Goal: Transaction & Acquisition: Register for event/course

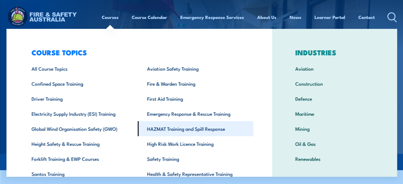
scroll to position [30, 0]
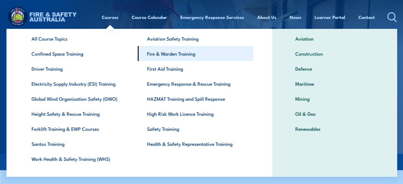
click at [163, 54] on link "Fire & Warden Training" at bounding box center [196, 53] width 116 height 15
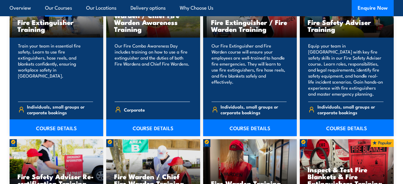
scroll to position [661, 0]
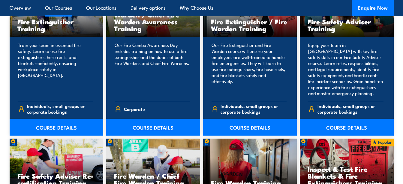
click at [144, 124] on link "COURSE DETAILS" at bounding box center [153, 127] width 94 height 17
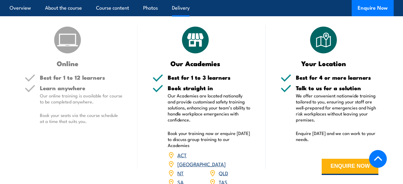
scroll to position [811, 0]
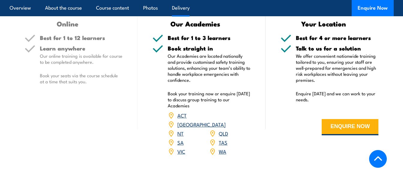
click at [223, 120] on link "NSW" at bounding box center [201, 123] width 48 height 7
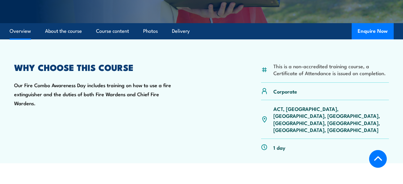
scroll to position [130, 0]
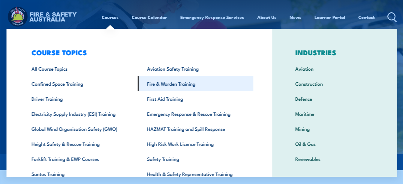
click at [172, 86] on link "Fire & Warden Training" at bounding box center [196, 83] width 116 height 15
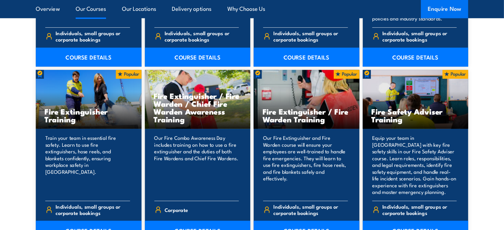
scroll to position [603, 0]
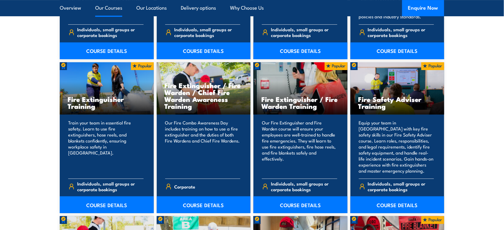
drag, startPoint x: 391, startPoint y: 0, endPoint x: 24, endPoint y: 171, distance: 404.9
click at [24, 171] on section "15 COURSES Bush Fire Awareness Training" at bounding box center [252, 204] width 504 height 628
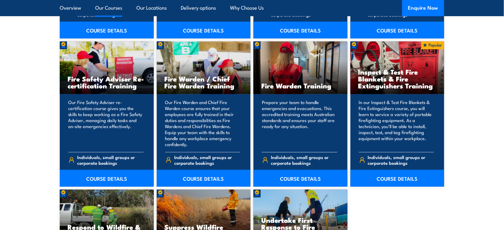
scroll to position [790, 0]
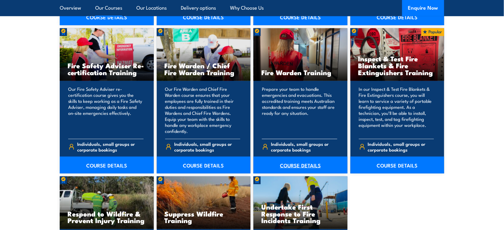
click at [289, 163] on link "COURSE DETAILS" at bounding box center [300, 164] width 94 height 17
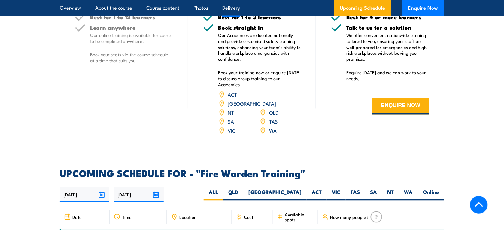
scroll to position [938, 0]
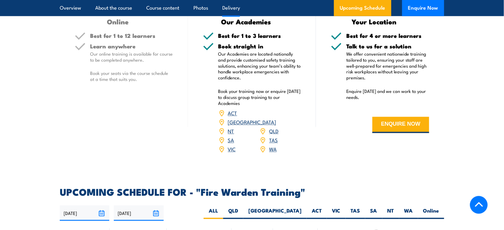
click at [274, 118] on link "[GEOGRAPHIC_DATA]" at bounding box center [252, 121] width 48 height 7
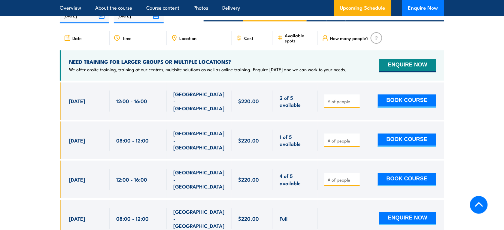
scroll to position [1154, 0]
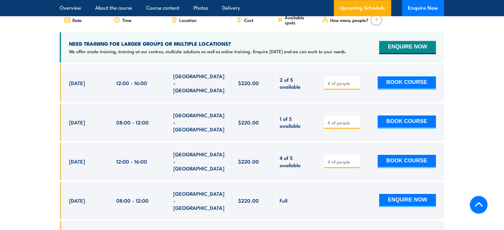
click at [344, 80] on input "number" at bounding box center [343, 83] width 30 height 6
type input "1"
click at [398, 76] on button "BOOK COURSE" at bounding box center [407, 82] width 58 height 13
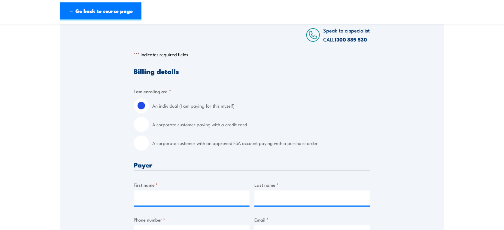
scroll to position [113, 0]
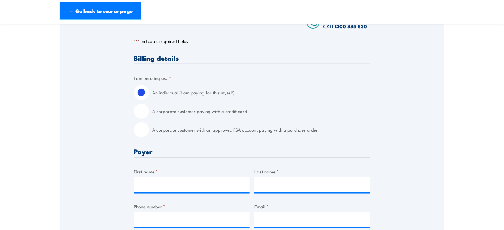
click at [139, 131] on input "A corporate customer with an approved FSA account paying with a purchase order" at bounding box center [141, 129] width 15 height 15
radio input "true"
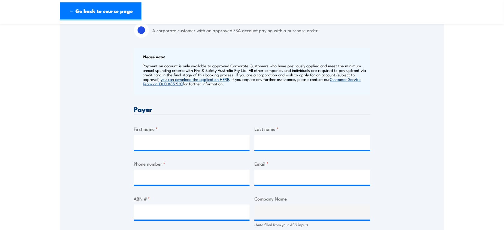
scroll to position [263, 0]
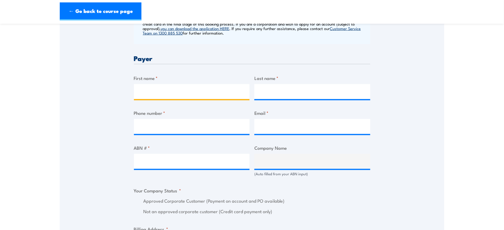
click at [144, 95] on input "First name *" at bounding box center [192, 91] width 116 height 15
click at [76, 113] on div "Speak to a specialist CALL [PHONE_NUMBER] CALL [PHONE_NUMBER] " * " indicates r…" at bounding box center [252, 172] width 384 height 663
click at [149, 80] on label "First name *" at bounding box center [192, 78] width 116 height 7
click at [149, 84] on input "First name *" at bounding box center [192, 91] width 116 height 15
click at [156, 87] on input "First name *" at bounding box center [192, 91] width 116 height 15
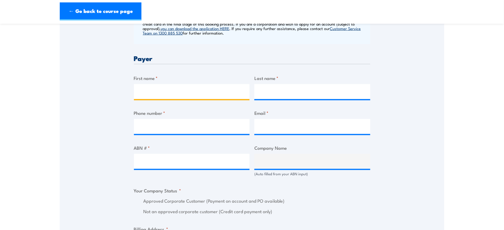
type input "MAUI"
type input "COOPER"
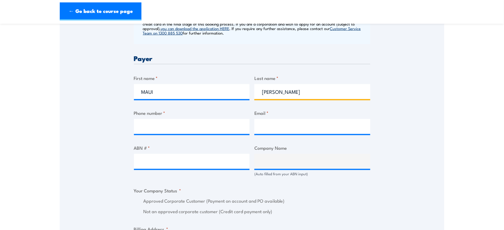
type input "0459885608"
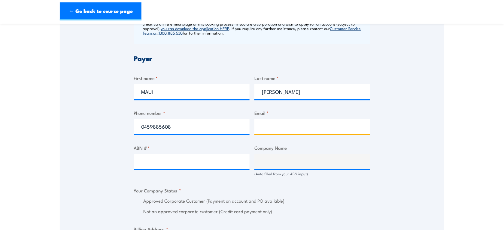
type input "maui.cooper@chrobinson.com"
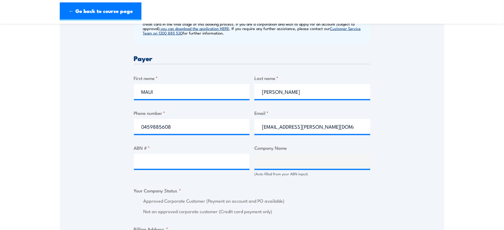
click at [179, 169] on div at bounding box center [192, 161] width 116 height 15
click at [178, 158] on input "ABN # *" at bounding box center [192, 161] width 116 height 15
click at [80, 147] on div "Speak to a specialist CALL 1300 885 530 CALL 1300 885 530 " * " indicates requi…" at bounding box center [252, 172] width 384 height 663
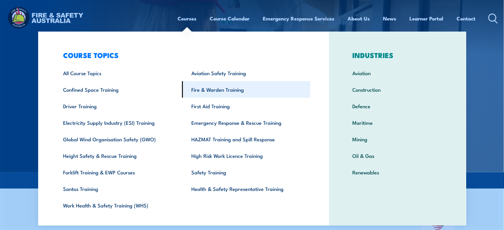
click at [211, 86] on link "Fire & Warden Training" at bounding box center [246, 89] width 128 height 17
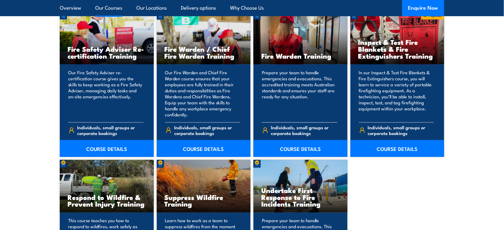
scroll to position [826, 0]
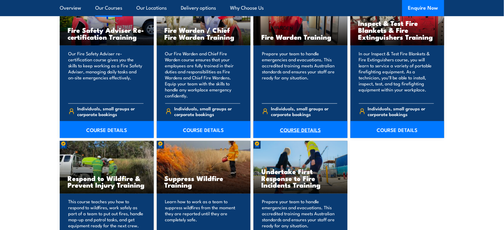
click at [304, 125] on link "COURSE DETAILS" at bounding box center [300, 129] width 94 height 17
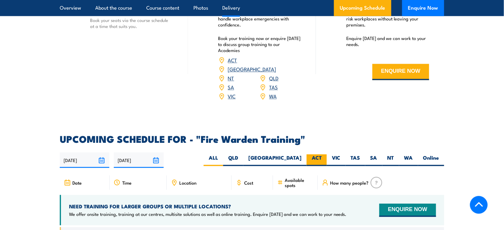
scroll to position [1014, 0]
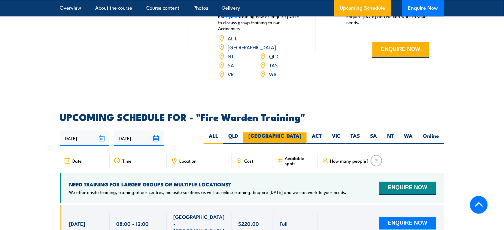
click at [290, 132] on label "NSW" at bounding box center [274, 138] width 63 height 12
click at [302, 132] on input "NSW" at bounding box center [304, 134] width 4 height 4
radio input "true"
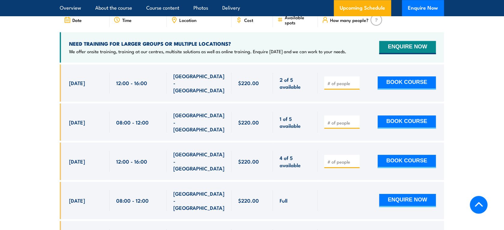
scroll to position [1192, 0]
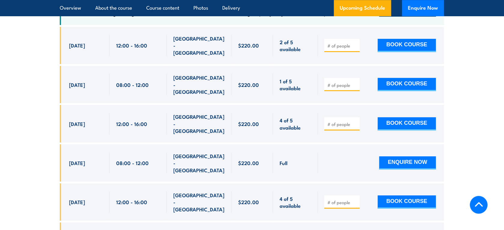
click at [329, 199] on input "number" at bounding box center [343, 202] width 30 height 6
type input "1"
click at [403, 195] on button "BOOK COURSE" at bounding box center [407, 201] width 58 height 13
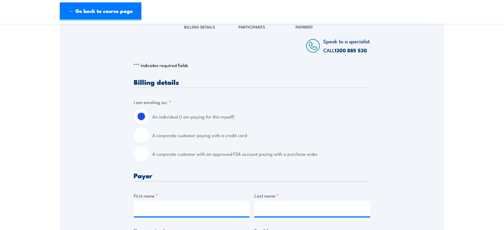
scroll to position [113, 0]
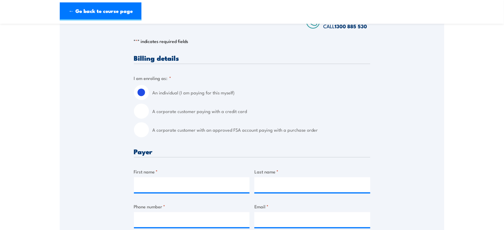
click at [142, 131] on input "A corporate customer with an approved FSA account paying with a purchase order" at bounding box center [141, 129] width 15 height 15
radio input "true"
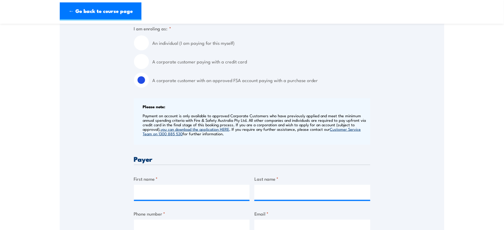
scroll to position [225, 0]
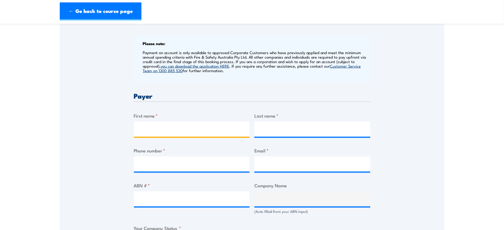
click at [154, 128] on input "First name *" at bounding box center [192, 129] width 116 height 15
type input "MAUI"
type input "COOPER"
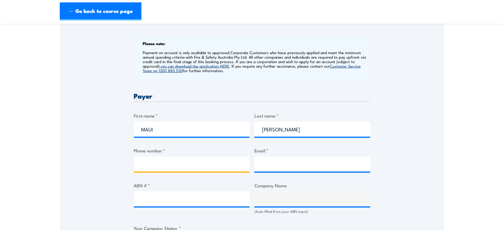
type input "0459885608"
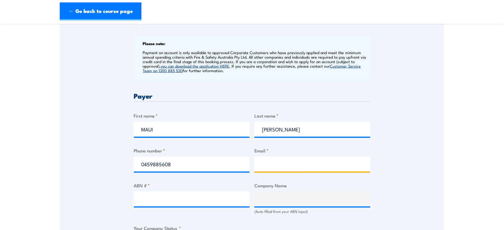
type input "maui.cooper@chrobinson.com"
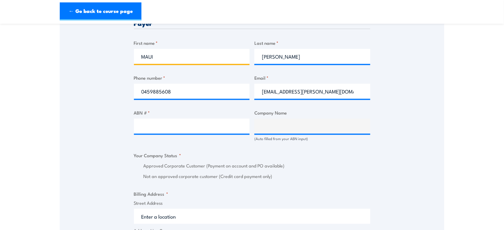
scroll to position [300, 0]
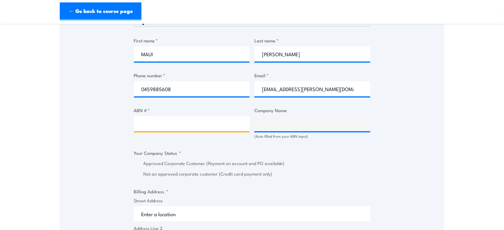
click at [161, 123] on input "ABN # *" at bounding box center [192, 123] width 116 height 15
type input "52006246260"
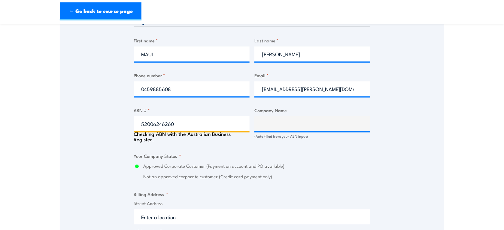
type input "C.H. ROBINSON WORLDWIDE (AU) PTY LTD"
radio input "true"
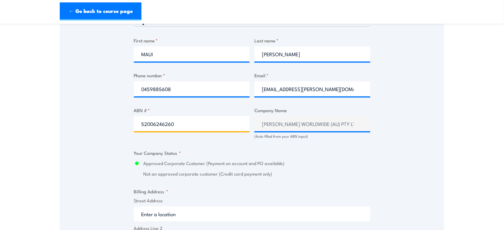
type input "52006246260"
click at [441, 162] on div "Speak to a specialist CALL 1300 885 530 CALL 1300 885 530 " * " indicates requi…" at bounding box center [252, 135] width 384 height 663
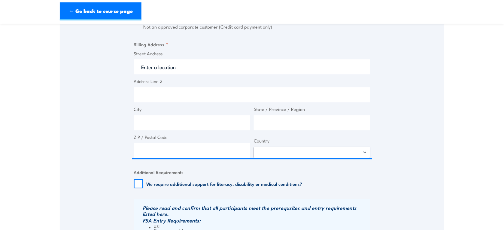
scroll to position [450, 0]
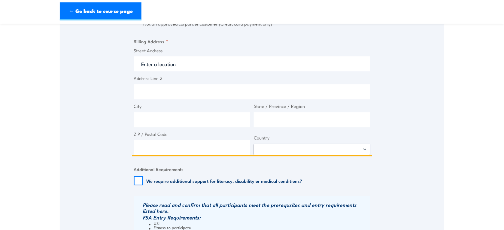
click at [179, 61] on input "Street Address" at bounding box center [252, 63] width 236 height 15
click at [159, 67] on input "Street Address" at bounding box center [252, 63] width 236 height 15
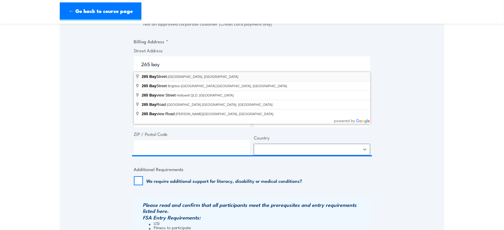
type input "265 Bay Street, Port Melbourne VIC, Australia"
type input "265 Bay St"
type input "Port Melbourne"
type input "Victoria"
type input "3207"
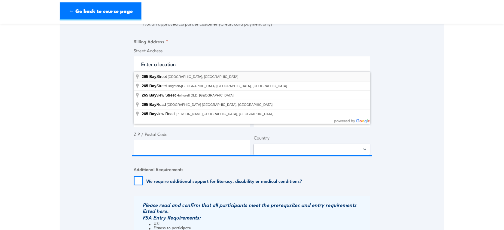
select select "Australia"
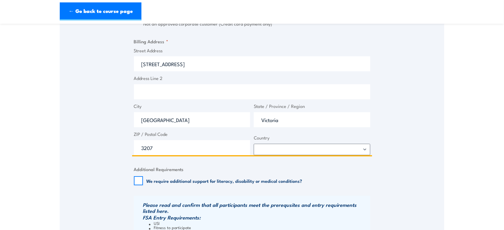
click at [149, 66] on input "265 Bay St" at bounding box center [252, 63] width 236 height 15
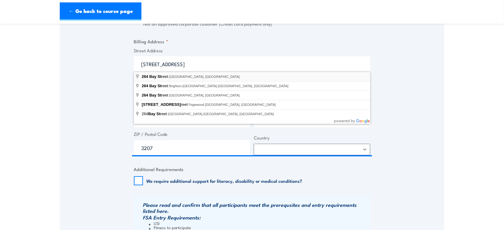
type input "264 Bay Street, Port Melbourne VIC, Australia"
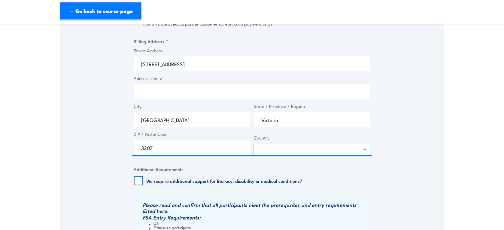
type input "264 Bay St"
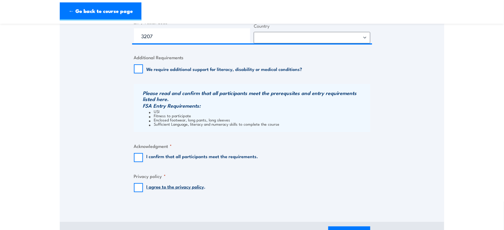
scroll to position [563, 0]
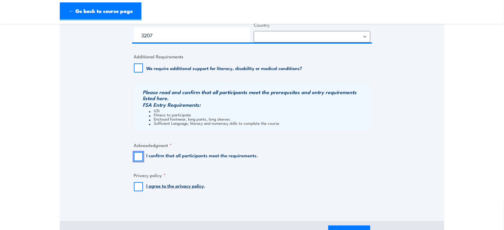
click at [140, 153] on input "I confirm that all participants meet the requirements." at bounding box center [138, 156] width 9 height 9
checkbox input "true"
click at [136, 182] on input "I agree to the privacy policy ." at bounding box center [138, 186] width 9 height 9
checkbox input "true"
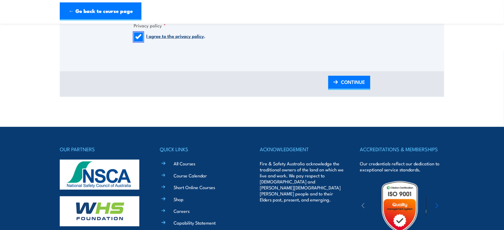
scroll to position [713, 0]
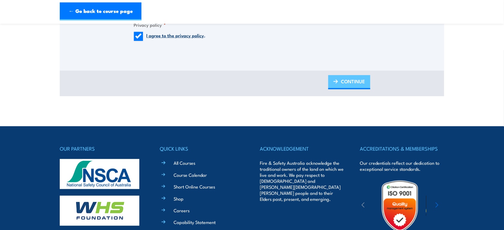
click at [336, 82] on img at bounding box center [335, 81] width 5 height 4
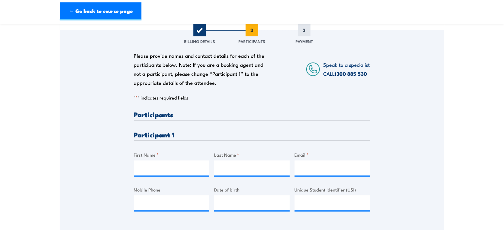
scroll to position [113, 0]
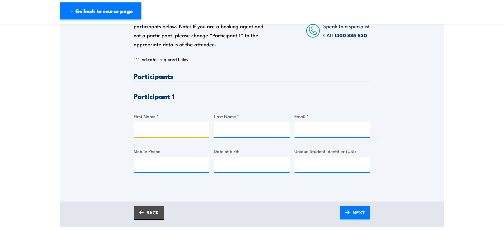
click at [150, 128] on input "First Name *" at bounding box center [172, 129] width 76 height 15
type input "Javier"
click at [239, 135] on input "Last Name *" at bounding box center [252, 129] width 76 height 15
paste input "Zugasti Landivar"
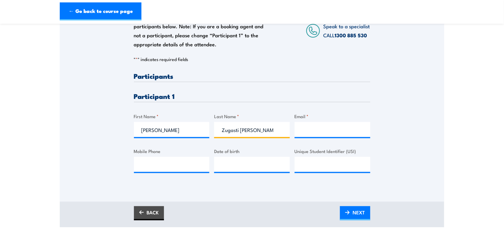
type input "Zugasti Landivar"
click at [315, 128] on input "Email *" at bounding box center [333, 129] width 76 height 15
paste input "Javier.ZugastiLandivar@chrobinson.com"
type input "Javier.ZugastiLandivar@chrobinson.com"
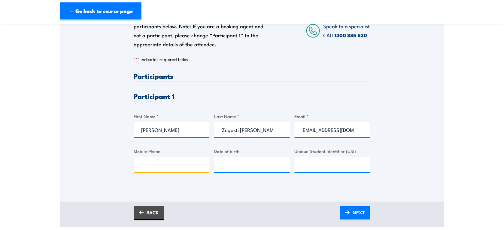
click at [165, 162] on input "Mobile Phone" at bounding box center [172, 164] width 76 height 15
click at [417, 159] on div "Please provide names and contact details for each of the participants below. No…" at bounding box center [252, 88] width 384 height 193
click at [163, 158] on input "Mobile Phone" at bounding box center [172, 164] width 76 height 15
click at [80, 159] on div "Please provide names and contact details for each of the participants below. No…" at bounding box center [252, 88] width 384 height 193
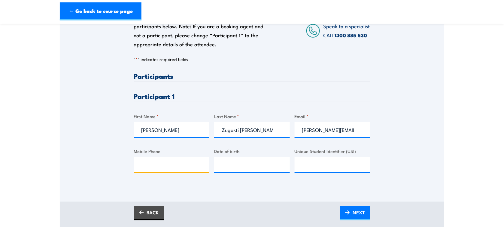
click at [165, 166] on input "Mobile Phone" at bounding box center [172, 164] width 76 height 15
click at [359, 218] on span "NEXT" at bounding box center [359, 212] width 12 height 16
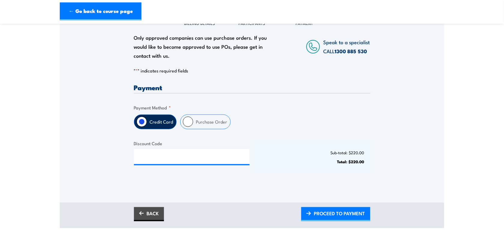
scroll to position [75, 0]
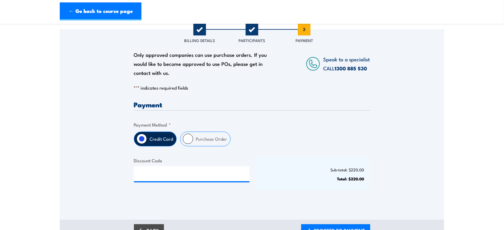
click at [187, 138] on input "Purchase Order" at bounding box center [188, 139] width 10 height 10
radio input "true"
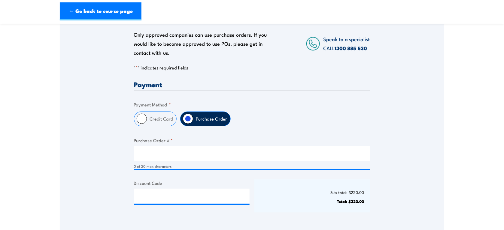
scroll to position [113, 0]
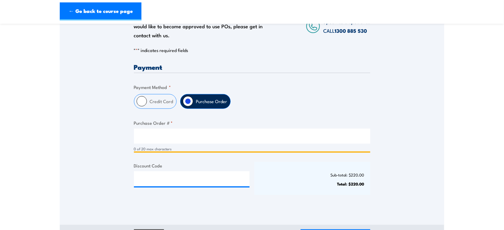
click at [173, 136] on input "Purchase Order # *" at bounding box center [252, 136] width 236 height 15
drag, startPoint x: 173, startPoint y: 136, endPoint x: 175, endPoint y: 139, distance: 3.4
click at [173, 136] on input "Cost centre" at bounding box center [252, 136] width 236 height 15
click at [179, 135] on input "Cost centre" at bounding box center [252, 136] width 236 height 15
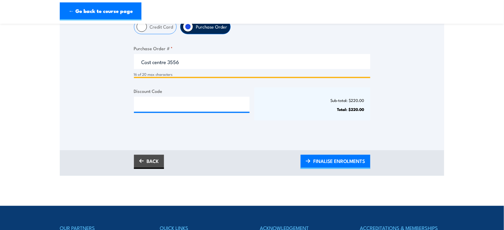
scroll to position [188, 0]
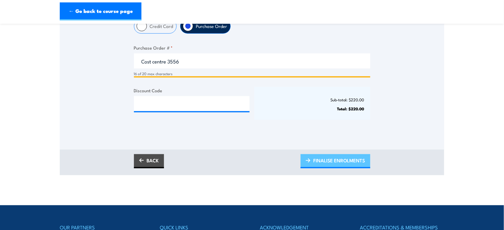
type input "Cost centre 3556"
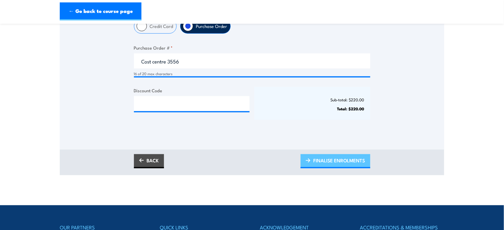
click at [314, 158] on span "FINALISE ENROLMENTS" at bounding box center [340, 161] width 52 height 16
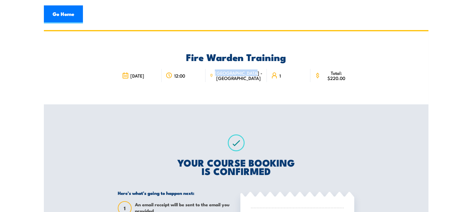
drag, startPoint x: 247, startPoint y: 79, endPoint x: 226, endPoint y: 73, distance: 22.4
click at [226, 73] on span "[GEOGRAPHIC_DATA] - [GEOGRAPHIC_DATA]" at bounding box center [239, 75] width 48 height 10
copy span "[GEOGRAPHIC_DATA] - [GEOGRAPHIC_DATA]"
click at [35, 107] on section "Fire Warden Training 20 October 2025 12:00 1 1 2" at bounding box center [236, 181] width 472 height 303
click at [68, 16] on link "Go Home" at bounding box center [63, 14] width 39 height 18
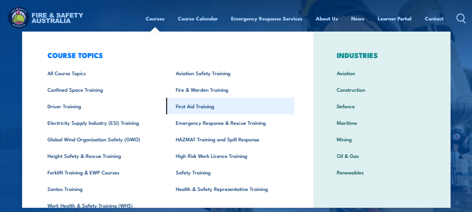
click at [212, 105] on link "First Aid Training" at bounding box center [230, 106] width 128 height 17
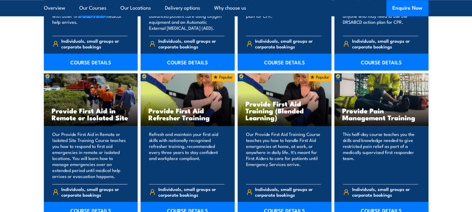
scroll to position [901, 0]
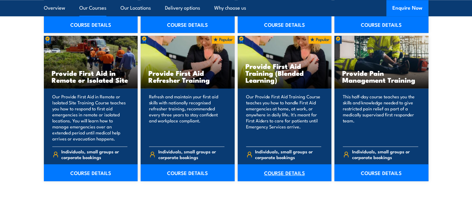
click at [276, 171] on link "COURSE DETAILS" at bounding box center [285, 172] width 94 height 17
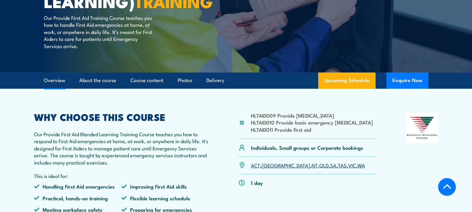
scroll to position [188, 0]
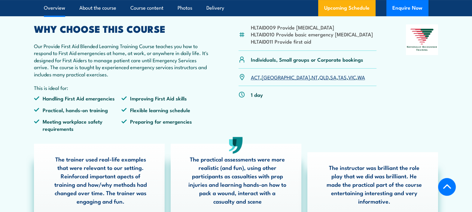
click at [348, 80] on link "VIC" at bounding box center [352, 76] width 8 height 7
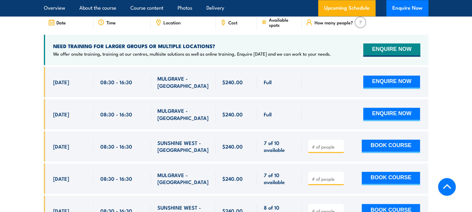
scroll to position [1227, 0]
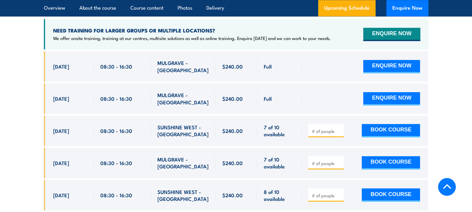
click at [315, 134] on input "number" at bounding box center [326, 131] width 30 height 6
type input "1"
click at [366, 133] on button "BOOK COURSE" at bounding box center [391, 130] width 58 height 13
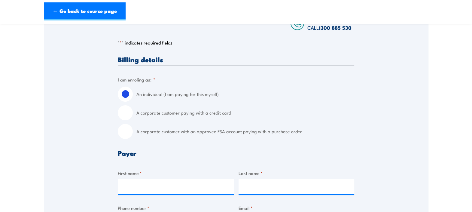
scroll to position [113, 0]
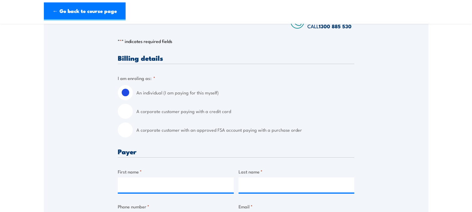
click at [127, 131] on input "A corporate customer with an approved FSA account paying with a purchase order" at bounding box center [125, 129] width 15 height 15
radio input "true"
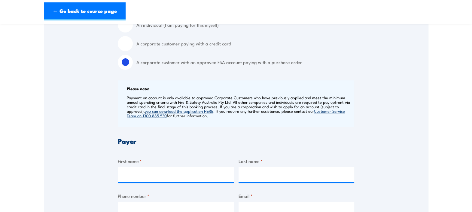
scroll to position [188, 0]
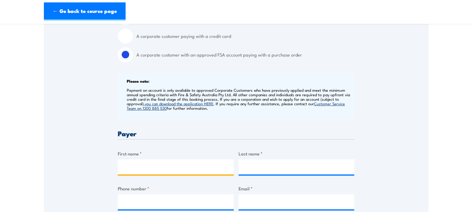
click at [158, 162] on input "First name *" at bounding box center [176, 166] width 116 height 15
type input "MAUI"
type input "[PERSON_NAME]"
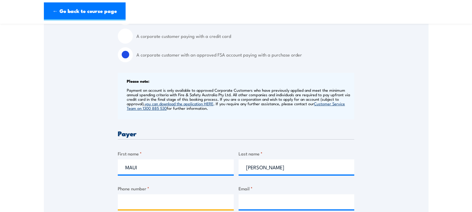
type input "0459885608"
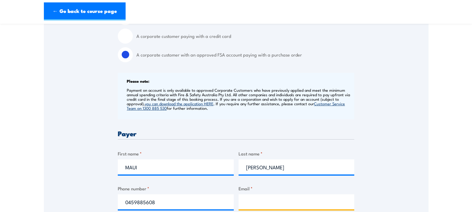
type input "[EMAIL_ADDRESS][PERSON_NAME][DOMAIN_NAME]"
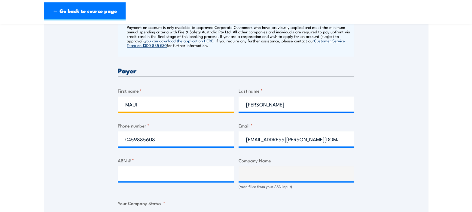
scroll to position [338, 0]
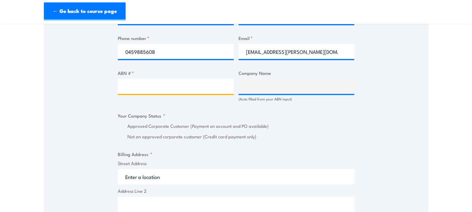
click at [167, 91] on input "ABN # *" at bounding box center [176, 86] width 116 height 15
click at [133, 83] on input "ABN # *" at bounding box center [176, 86] width 116 height 15
type input "52006246260"
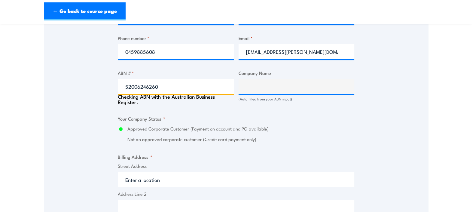
type input "[PERSON_NAME] WORLDWIDE (AU) PTY LTD"
radio input "true"
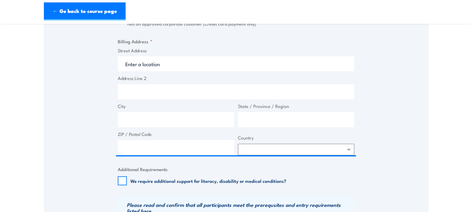
type input "52006246260"
click at [160, 65] on input "Street Address" at bounding box center [236, 63] width 236 height 15
click at [162, 60] on input "Street Address" at bounding box center [236, 63] width 236 height 15
type input "[STREET_ADDRESS]"
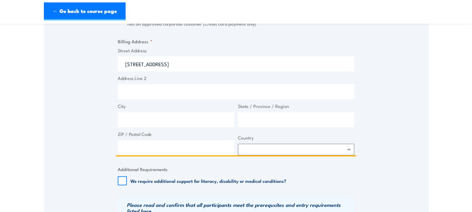
type input "[GEOGRAPHIC_DATA]"
type input "Victoria"
type input "3207"
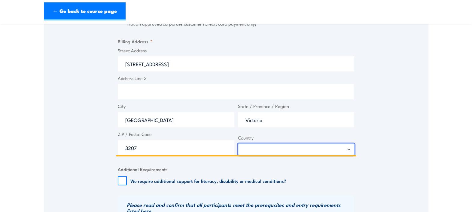
select select "[GEOGRAPHIC_DATA]"
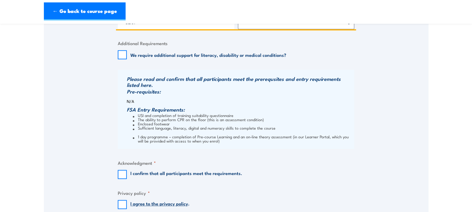
scroll to position [600, 0]
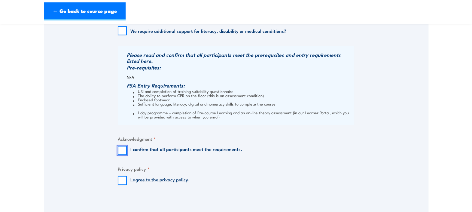
click at [122, 151] on input "I confirm that all participants meet the requirements." at bounding box center [122, 150] width 9 height 9
checkbox input "true"
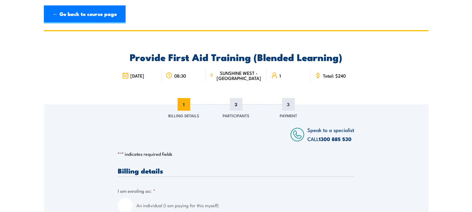
scroll to position [37, 0]
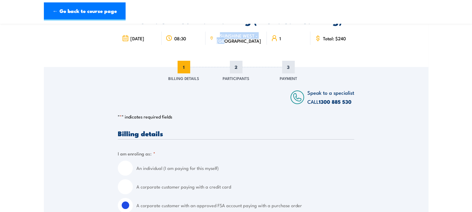
drag, startPoint x: 250, startPoint y: 39, endPoint x: 228, endPoint y: 33, distance: 23.0
click at [228, 33] on span "SUNSHINE WEST - VIC" at bounding box center [238, 38] width 47 height 10
copy span "SUNSHINE WEST - VIC"
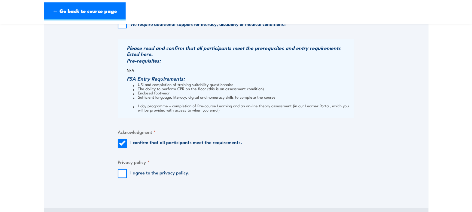
scroll to position [638, 0]
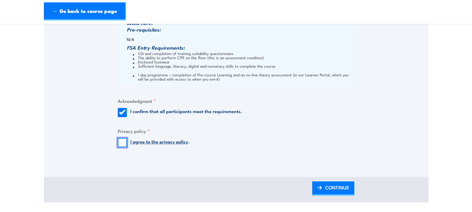
click at [120, 140] on input "I agree to the privacy policy ." at bounding box center [122, 142] width 9 height 9
checkbox input "true"
click at [338, 190] on span "CONTINUE" at bounding box center [337, 187] width 24 height 16
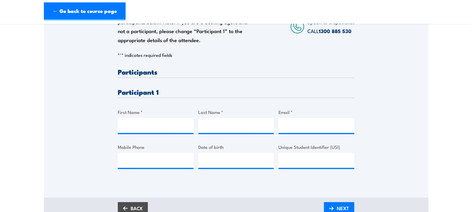
scroll to position [150, 0]
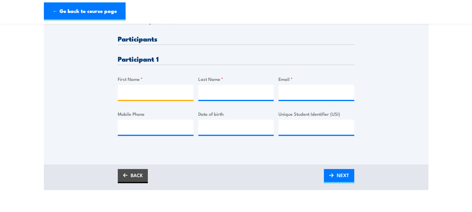
click at [162, 91] on input "First Name *" at bounding box center [156, 92] width 76 height 15
type input "MAUI"
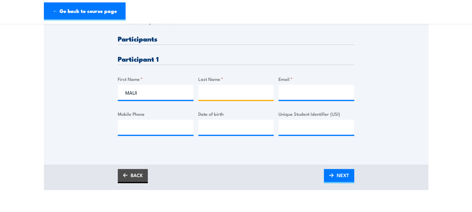
type input "[PERSON_NAME]"
type input "[EMAIL_ADDRESS][PERSON_NAME][DOMAIN_NAME]"
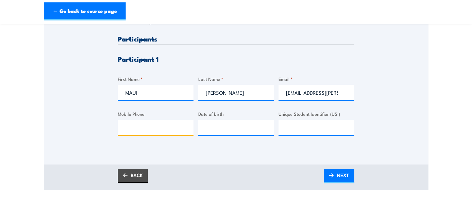
type input "0459885608"
type input "__/__/____"
click at [226, 126] on input "__/__/____" at bounding box center [236, 127] width 76 height 15
click at [296, 127] on input "Unique Student Identifier (USI)" at bounding box center [316, 127] width 76 height 15
click at [216, 129] on input "__/__/____" at bounding box center [236, 127] width 76 height 15
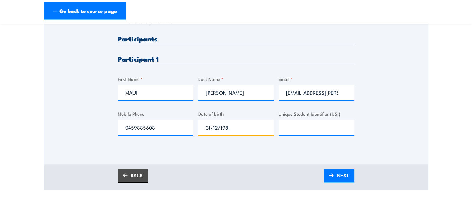
type input "[DATE]"
click at [306, 120] on input "Unique Student Identifier (USI)" at bounding box center [316, 127] width 76 height 15
paste input "DXPH8LMDLY"
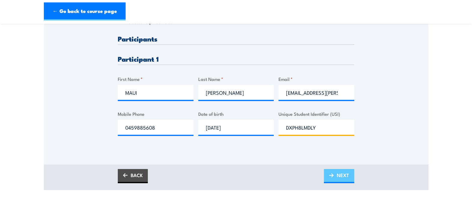
type input "DXPH8LMDLY"
click at [341, 174] on span "NEXT" at bounding box center [343, 175] width 12 height 16
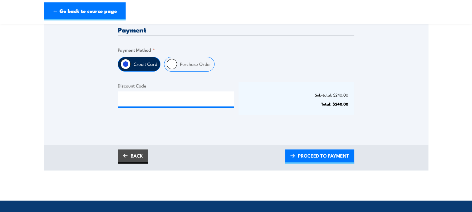
click at [170, 65] on input "Purchase Order" at bounding box center [172, 64] width 10 height 10
radio input "true"
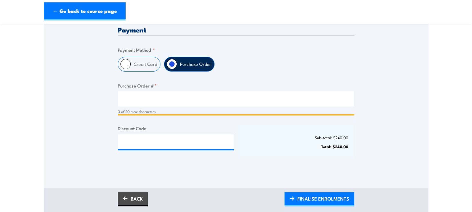
click at [133, 97] on input "Purchase Order # *" at bounding box center [236, 98] width 236 height 15
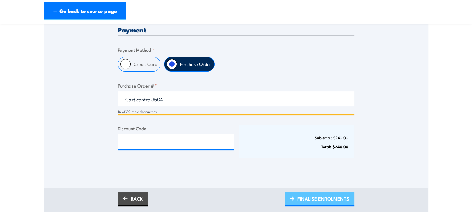
type input "Cost centre 3504"
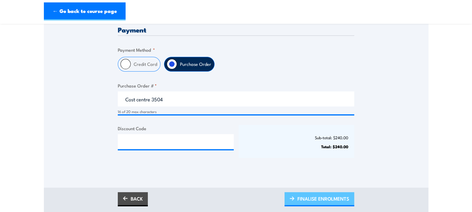
click at [299, 199] on span "FINALISE ENROLMENTS" at bounding box center [323, 198] width 52 height 16
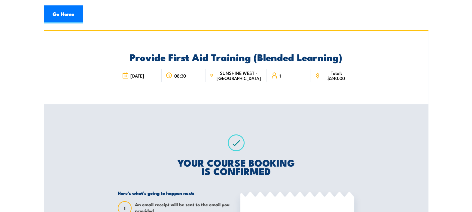
click at [403, 77] on div "Provide First Aid Training (Blended Learning) 20 October 2025 08:30 SUNSHINE WE…" at bounding box center [236, 67] width 384 height 73
click at [57, 15] on link "Go Home" at bounding box center [63, 14] width 39 height 18
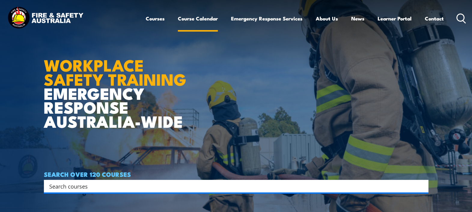
click at [203, 17] on link "Course Calendar" at bounding box center [198, 19] width 40 height 16
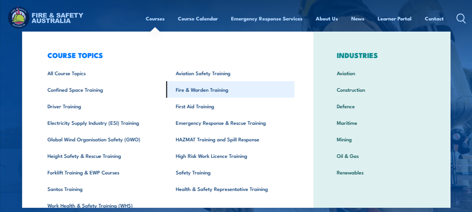
click at [219, 88] on link "Fire & Warden Training" at bounding box center [230, 89] width 128 height 17
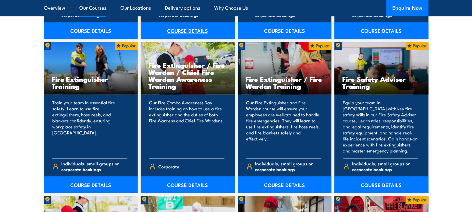
scroll to position [638, 0]
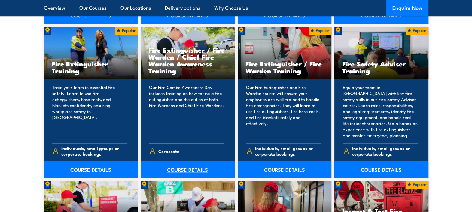
click at [193, 169] on link "COURSE DETAILS" at bounding box center [188, 169] width 94 height 17
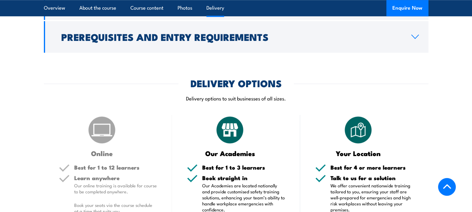
scroll to position [788, 0]
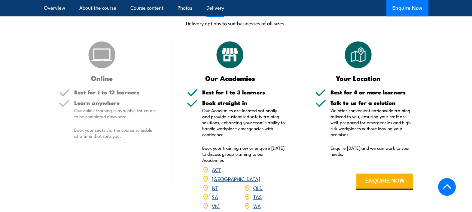
click at [216, 202] on link "VIC" at bounding box center [216, 205] width 8 height 7
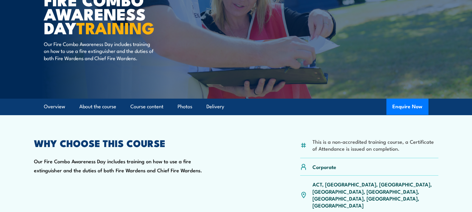
scroll to position [99, 0]
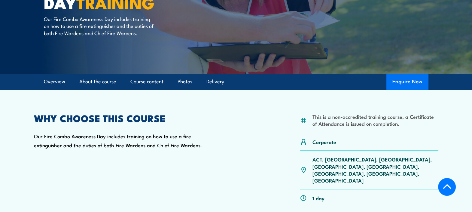
drag, startPoint x: 397, startPoint y: 84, endPoint x: 397, endPoint y: 87, distance: 3.0
click at [397, 87] on button "Enquire Now" at bounding box center [407, 82] width 42 height 16
click at [399, 83] on button "Enquire Now" at bounding box center [407, 82] width 42 height 16
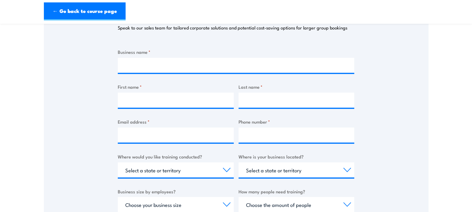
scroll to position [113, 0]
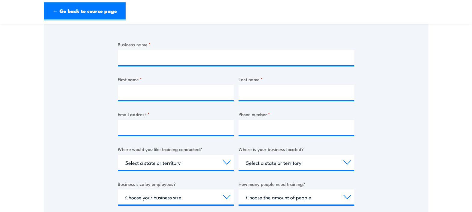
click at [172, 66] on div "Business name * First name * Last name * Email address * Phone number * Where w…" at bounding box center [236, 154] width 236 height 226
click at [168, 59] on input "Business name *" at bounding box center [236, 57] width 236 height 15
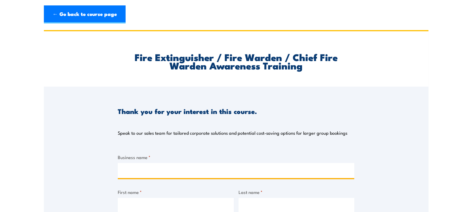
scroll to position [37, 0]
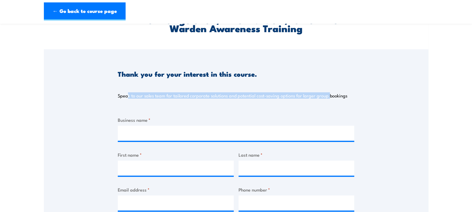
drag, startPoint x: 127, startPoint y: 99, endPoint x: 328, endPoint y: 95, distance: 201.2
click at [328, 95] on div "Thank you for your interest in this course. Speak to our sales team for tailore…" at bounding box center [236, 77] width 236 height 57
drag, startPoint x: 328, startPoint y: 95, endPoint x: 276, endPoint y: 102, distance: 52.4
click at [275, 103] on div "Thank you for your interest in this course. Speak to our sales team for tailore…" at bounding box center [236, 77] width 236 height 57
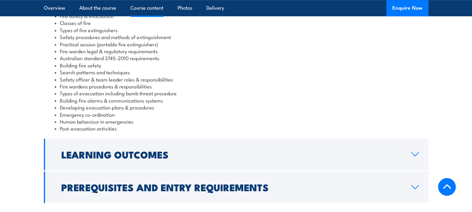
scroll to position [338, 0]
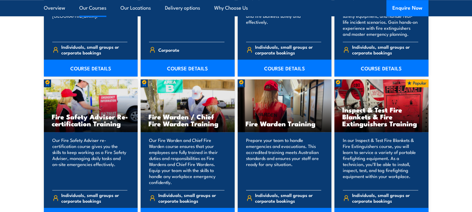
scroll to position [751, 0]
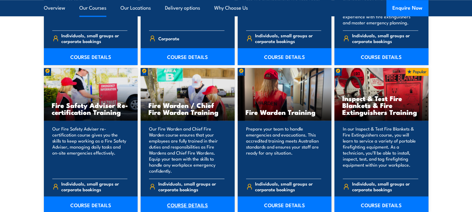
click at [191, 203] on link "COURSE DETAILS" at bounding box center [188, 204] width 94 height 17
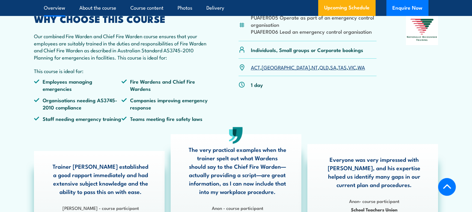
scroll to position [150, 0]
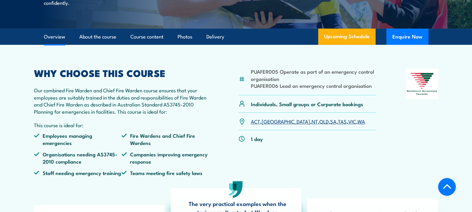
click at [348, 125] on link "VIC" at bounding box center [352, 120] width 8 height 7
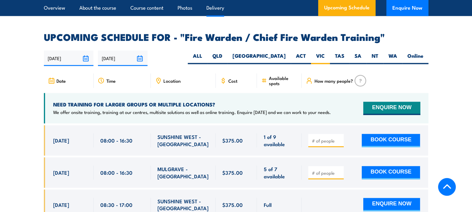
scroll to position [1063, 0]
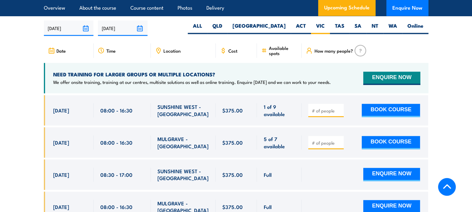
click at [209, 149] on div "MULGRAVE - [GEOGRAPHIC_DATA]" at bounding box center [183, 142] width 65 height 30
click at [318, 141] on input "number" at bounding box center [326, 143] width 30 height 6
type input "1"
click at [376, 141] on button "BOOK COURSE" at bounding box center [391, 142] width 58 height 13
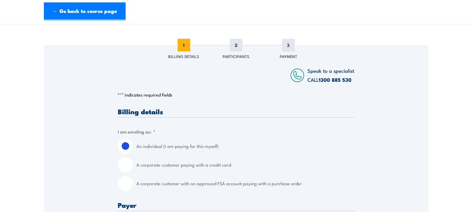
scroll to position [75, 0]
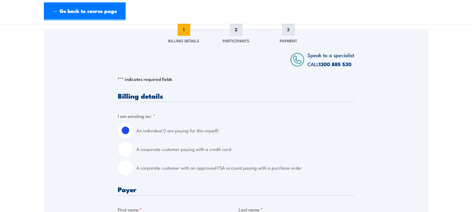
click at [123, 171] on input "A corporate customer with an approved FSA account paying with a purchase order" at bounding box center [125, 167] width 15 height 15
radio input "true"
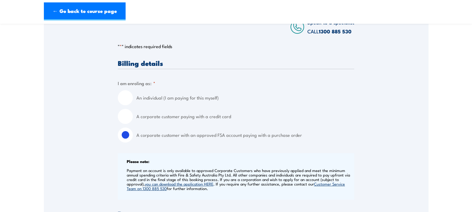
scroll to position [188, 0]
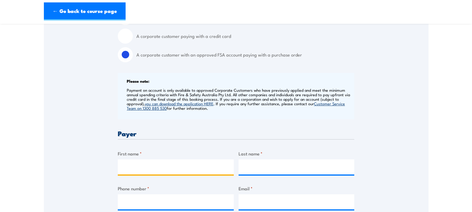
click at [162, 165] on input "First name *" at bounding box center [176, 166] width 116 height 15
type input "MAUI"
type input "[PERSON_NAME]"
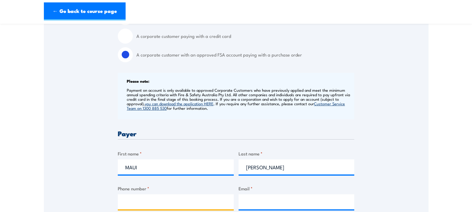
type input "0459885608"
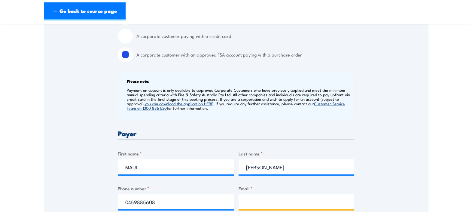
type input "[EMAIL_ADDRESS][PERSON_NAME][DOMAIN_NAME]"
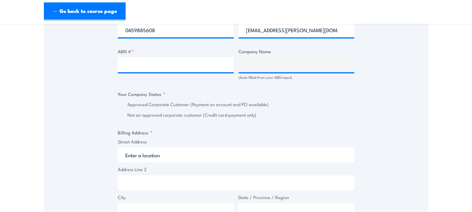
scroll to position [338, 0]
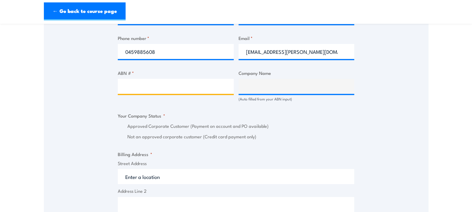
click at [170, 87] on input "ABN # *" at bounding box center [176, 86] width 116 height 15
click at [128, 84] on input "ABN # *" at bounding box center [176, 86] width 116 height 15
type input "52006246260"
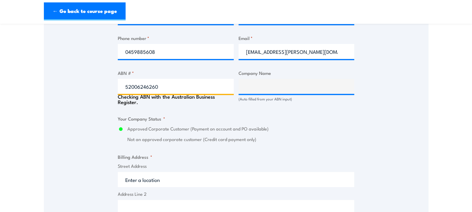
type input "[PERSON_NAME] WORLDWIDE (AU) PTY LTD"
radio input "true"
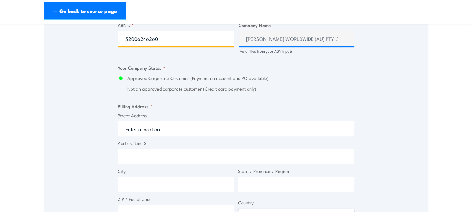
scroll to position [413, 0]
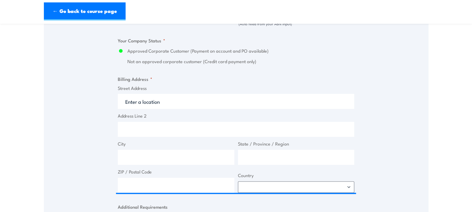
type input "52006246260"
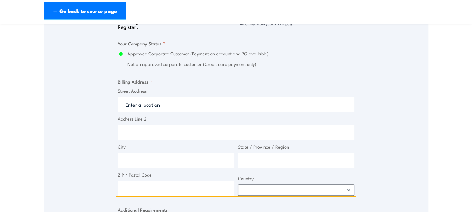
click at [156, 102] on input "Street Address" at bounding box center [236, 104] width 236 height 15
type input "[STREET_ADDRESS]"
type input "[GEOGRAPHIC_DATA]"
type input "Victoria"
type input "3207"
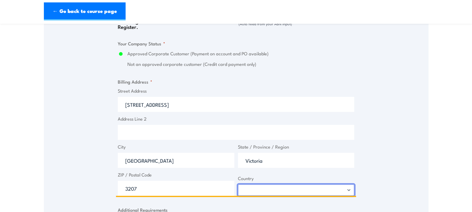
select select "[GEOGRAPHIC_DATA]"
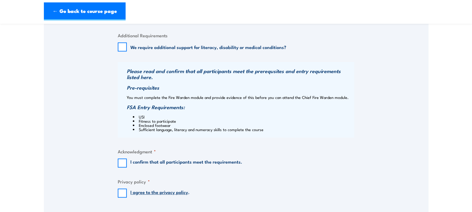
scroll to position [600, 0]
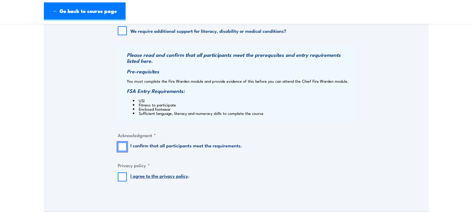
click at [122, 147] on input "I confirm that all participants meet the requirements." at bounding box center [122, 146] width 9 height 9
checkbox input "true"
click at [121, 179] on input "I agree to the privacy policy ." at bounding box center [122, 176] width 9 height 9
checkbox input "true"
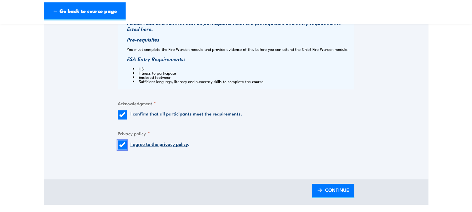
scroll to position [638, 0]
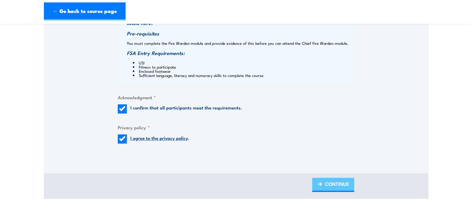
click at [324, 183] on link "CONTINUE" at bounding box center [333, 184] width 42 height 14
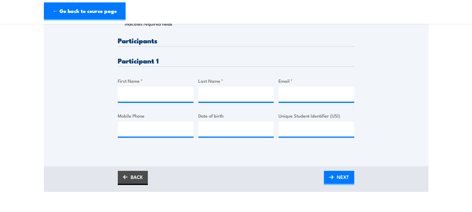
scroll to position [150, 0]
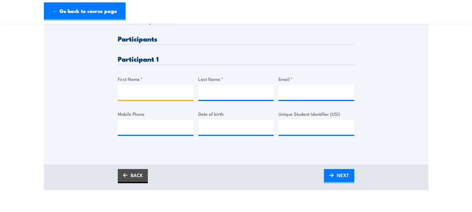
click at [171, 88] on input "First Name *" at bounding box center [156, 92] width 76 height 15
type input "MAUI"
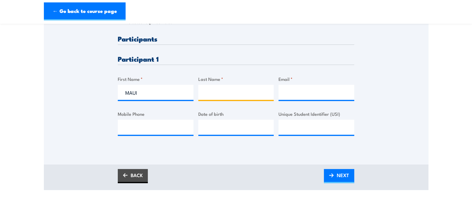
type input "[PERSON_NAME]"
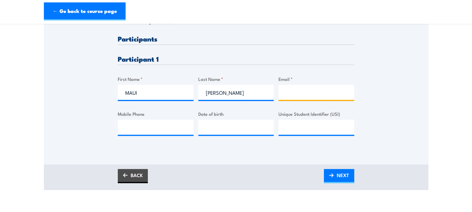
type input "[EMAIL_ADDRESS][PERSON_NAME][DOMAIN_NAME]"
type input "0459885608"
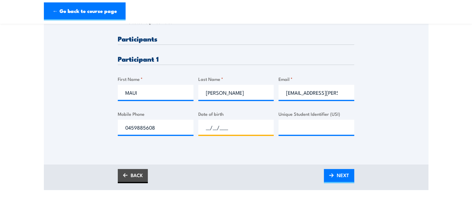
click at [236, 126] on input "__/__/____" at bounding box center [236, 127] width 76 height 15
type input "[DATE]"
click at [288, 123] on input "Unique Student Identifier (USI)" at bounding box center [316, 127] width 76 height 15
click at [306, 125] on input "Unique Student Identifier (USI)" at bounding box center [316, 127] width 76 height 15
paste input "DXPH8LMDLY"
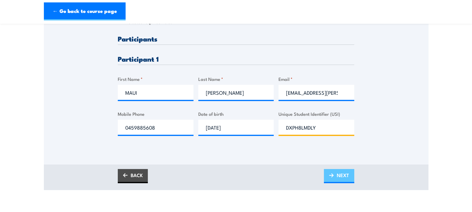
type input "DXPH8LMDLY"
click at [345, 173] on span "NEXT" at bounding box center [343, 175] width 12 height 16
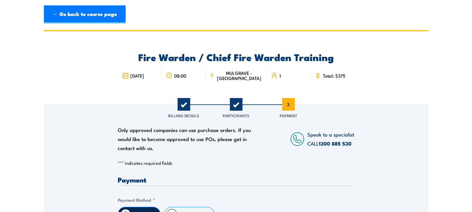
scroll to position [113, 0]
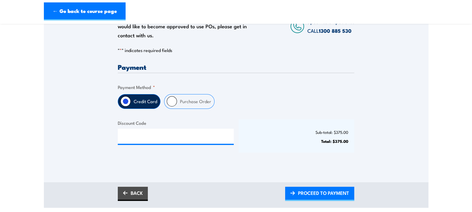
click at [169, 101] on input "Purchase Order" at bounding box center [172, 101] width 10 height 10
radio input "true"
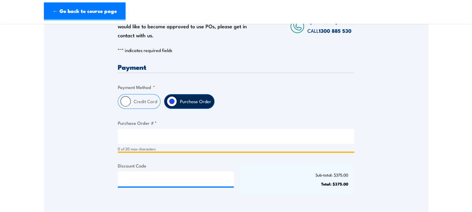
click at [130, 137] on input "Purchase Order # *" at bounding box center [236, 136] width 236 height 15
type input "P"
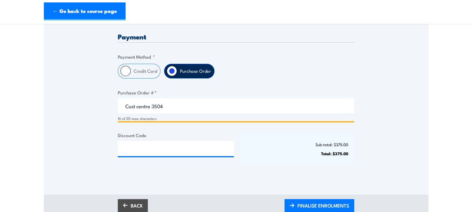
scroll to position [188, 0]
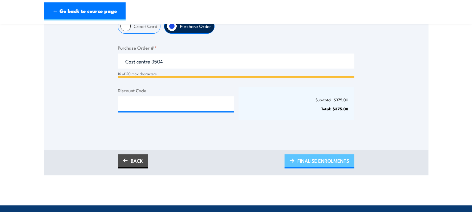
type input "Cost centre 3504"
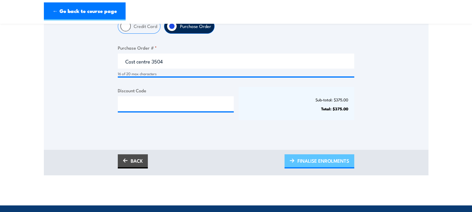
click at [300, 162] on span "FINALISE ENROLMENTS" at bounding box center [323, 161] width 52 height 16
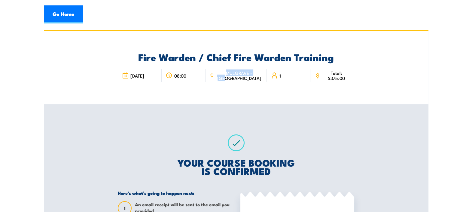
drag, startPoint x: 226, startPoint y: 74, endPoint x: 242, endPoint y: 81, distance: 18.0
click at [242, 81] on div "MULGRAVE - [GEOGRAPHIC_DATA]" at bounding box center [235, 75] width 61 height 13
copy span "MULGRAVE - [GEOGRAPHIC_DATA]"
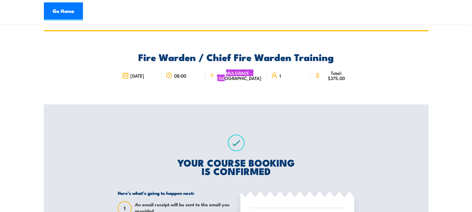
scroll to position [113, 0]
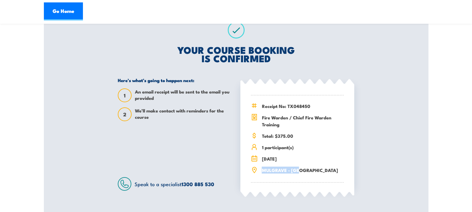
drag, startPoint x: 301, startPoint y: 171, endPoint x: 261, endPoint y: 168, distance: 39.7
click at [262, 168] on span "MULGRAVE - [GEOGRAPHIC_DATA]" at bounding box center [303, 169] width 82 height 7
copy span "MULGRAVE - [GEOGRAPHIC_DATA]"
click at [118, 56] on h2 "YOUR COURSE BOOKING IS CONFIRMED" at bounding box center [236, 53] width 236 height 17
